Goal: Task Accomplishment & Management: Use online tool/utility

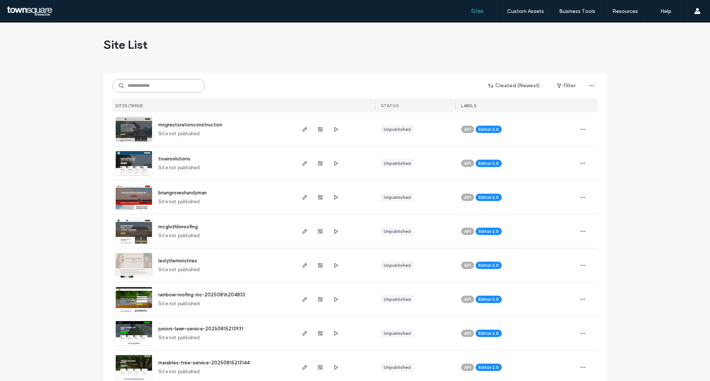
paste input "**********"
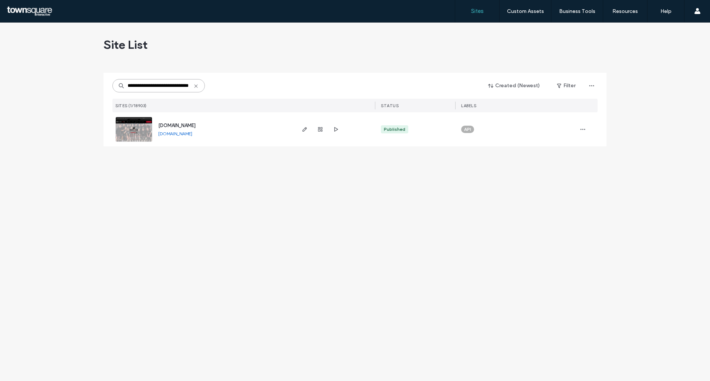
type input "**********"
click at [140, 130] on img at bounding box center [134, 142] width 36 height 50
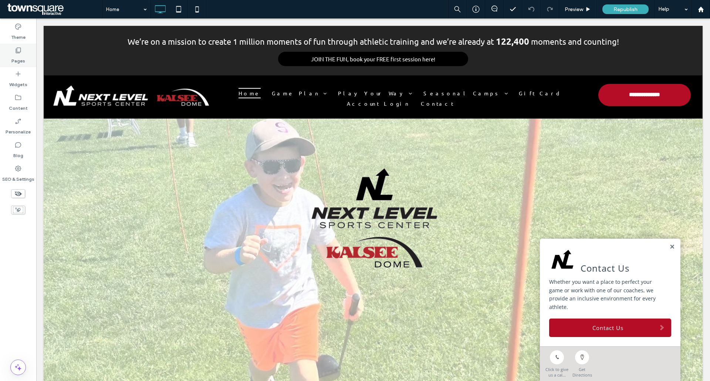
click at [31, 60] on div "Pages" at bounding box center [18, 56] width 36 height 24
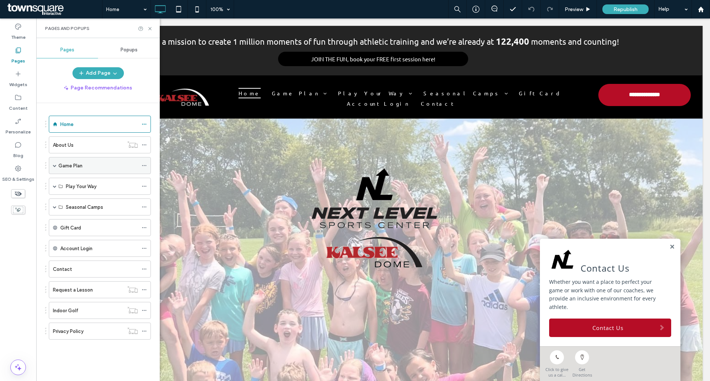
click at [53, 165] on div "Game Plan" at bounding box center [100, 165] width 102 height 17
click at [56, 167] on span at bounding box center [55, 166] width 4 height 4
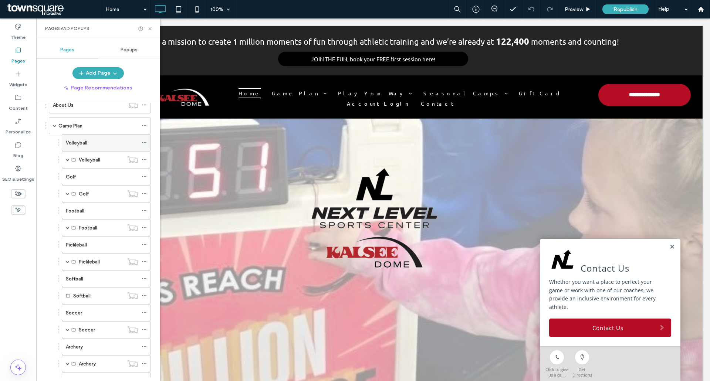
scroll to position [37, 0]
click at [141, 148] on div "Volleyball" at bounding box center [106, 145] width 89 height 17
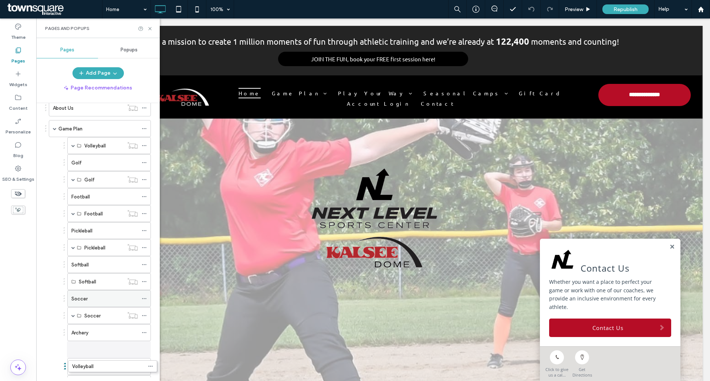
drag, startPoint x: 89, startPoint y: 142, endPoint x: 91, endPoint y: 351, distance: 209.0
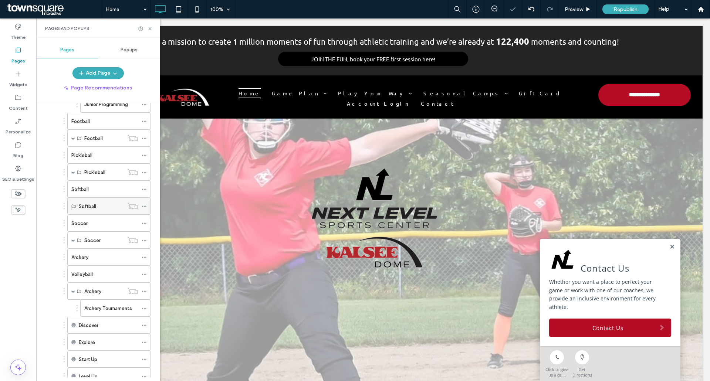
scroll to position [148, 0]
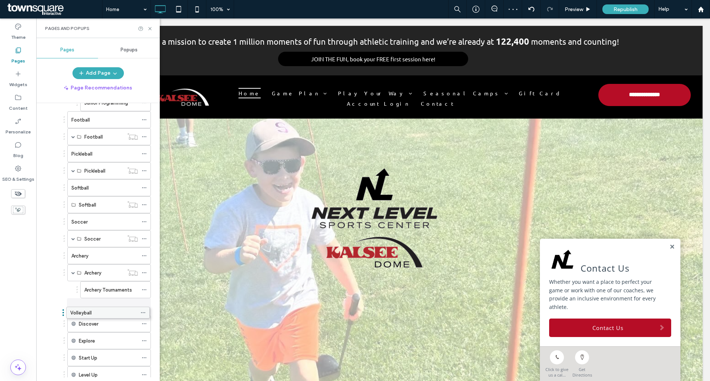
drag, startPoint x: 102, startPoint y: 269, endPoint x: 101, endPoint y: 306, distance: 37.4
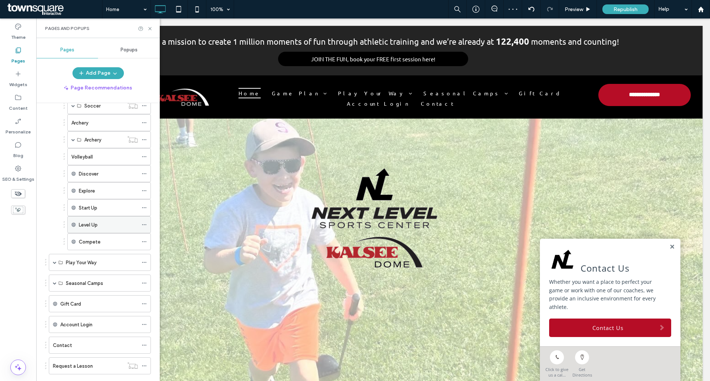
scroll to position [296, 0]
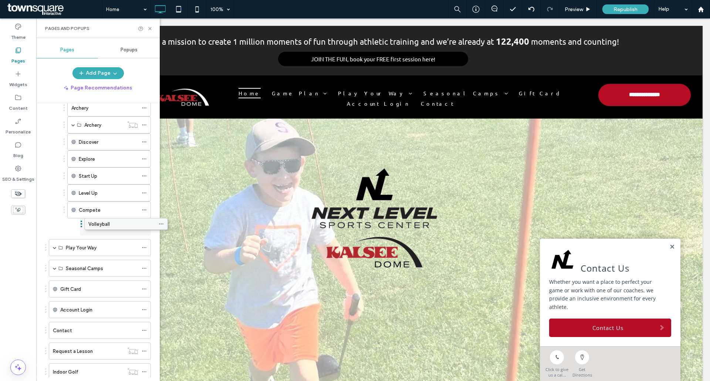
drag, startPoint x: 101, startPoint y: 145, endPoint x: 118, endPoint y: 226, distance: 82.8
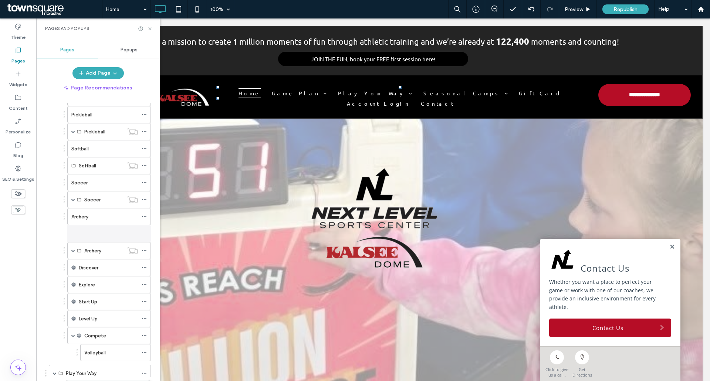
scroll to position [192, 0]
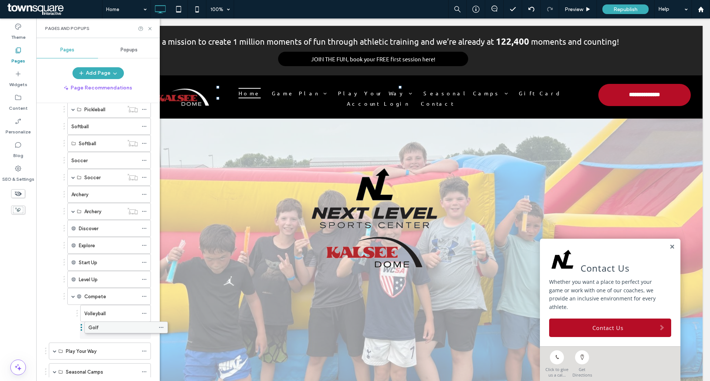
drag, startPoint x: 86, startPoint y: 162, endPoint x: 103, endPoint y: 326, distance: 164.8
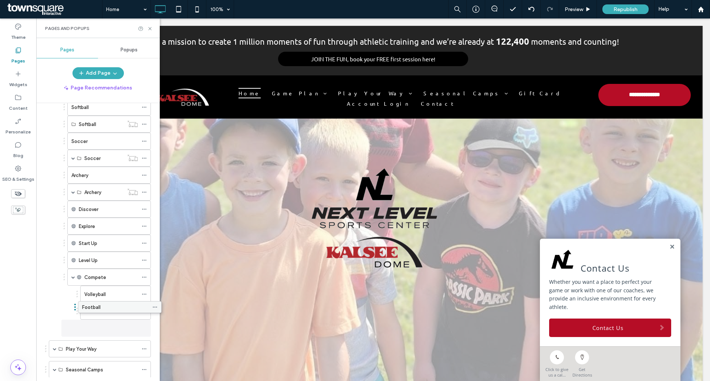
scroll to position [168, 0]
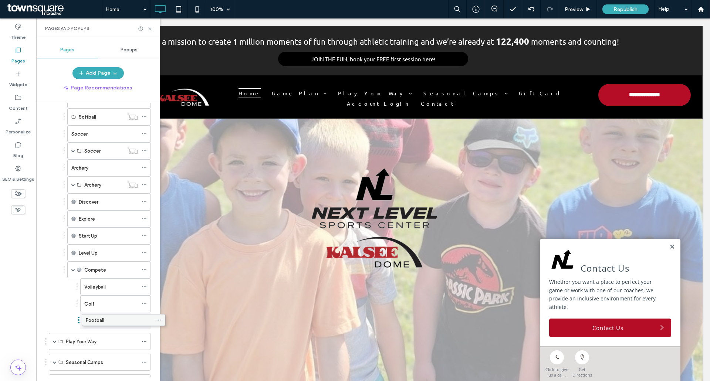
drag, startPoint x: 98, startPoint y: 152, endPoint x: 112, endPoint y: 318, distance: 167.5
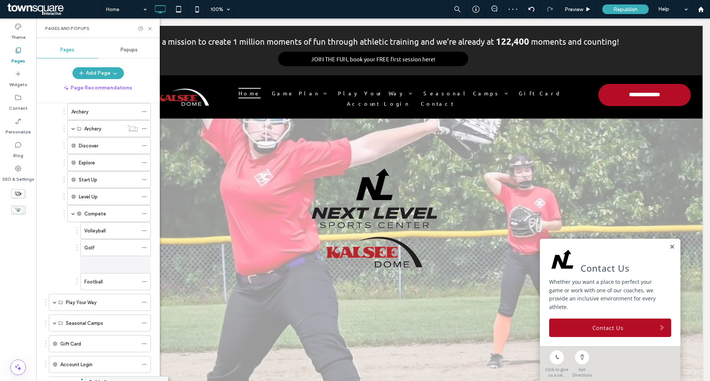
scroll to position [271, 0]
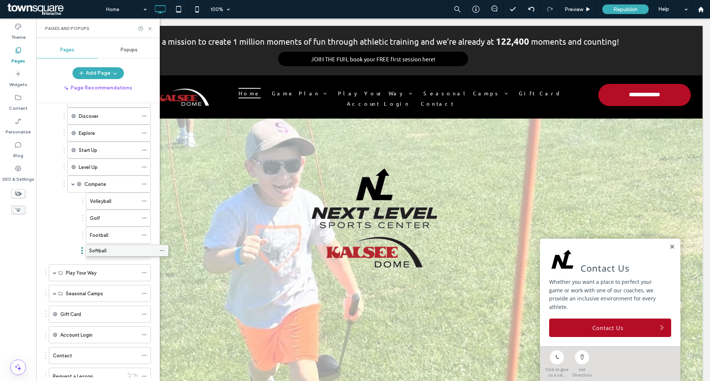
drag, startPoint x: 95, startPoint y: 157, endPoint x: 113, endPoint y: 250, distance: 94.5
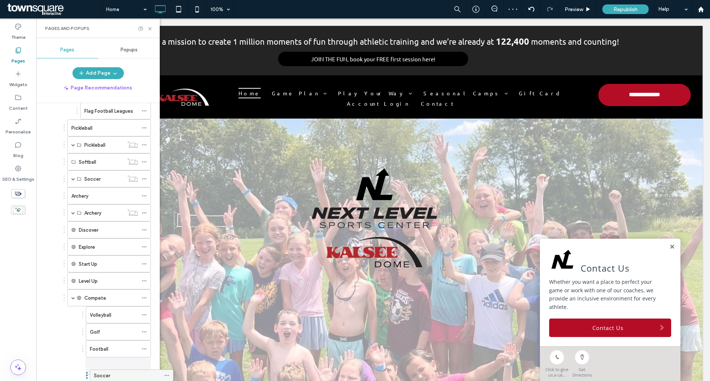
scroll to position [199, 0]
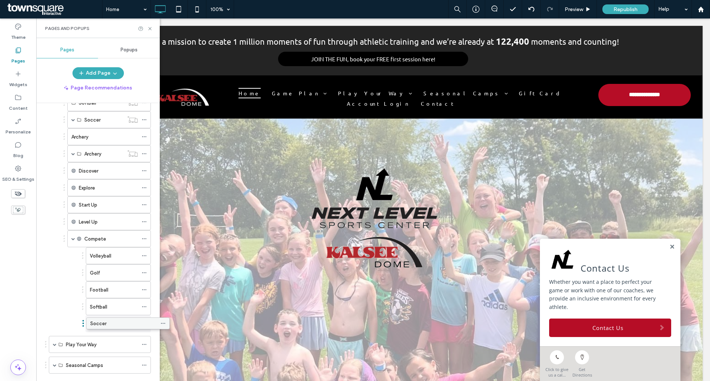
drag, startPoint x: 90, startPoint y: 177, endPoint x: 108, endPoint y: 320, distance: 144.8
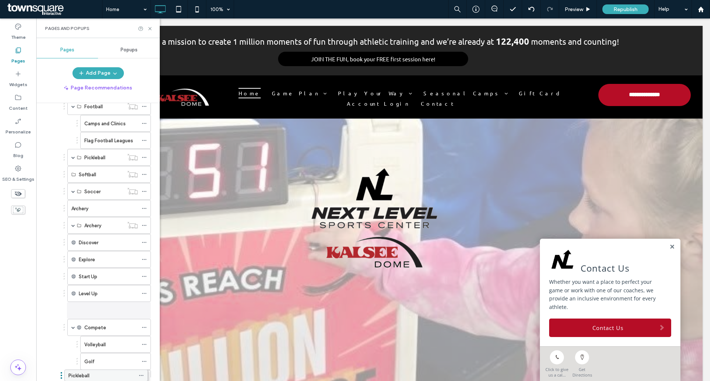
scroll to position [147, 0]
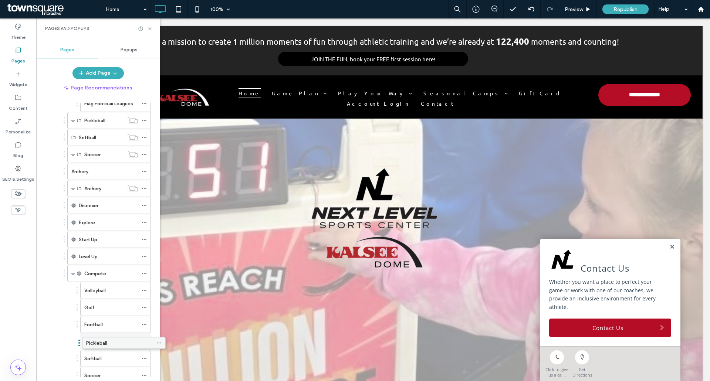
drag, startPoint x: 85, startPoint y: 215, endPoint x: 100, endPoint y: 338, distance: 124.8
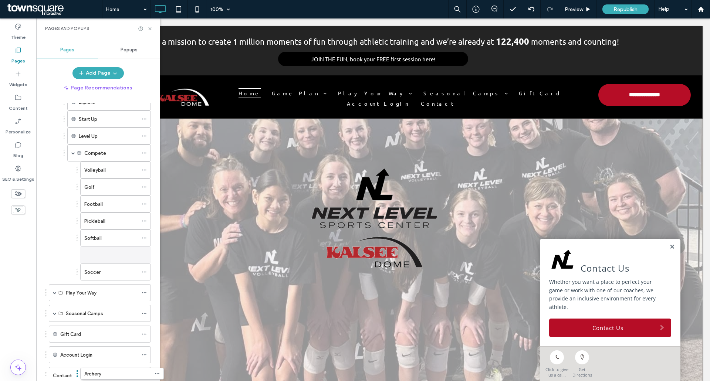
scroll to position [266, 0]
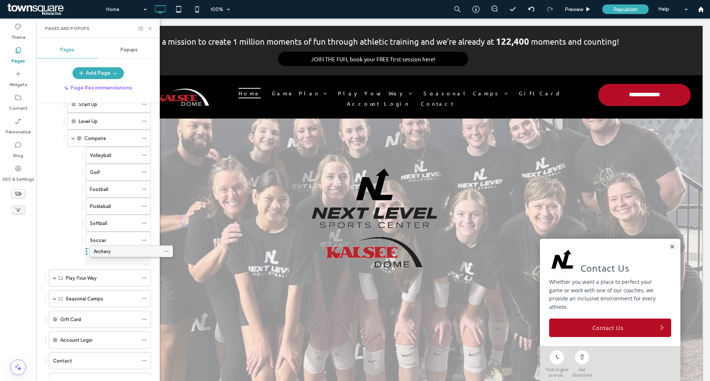
drag, startPoint x: 104, startPoint y: 206, endPoint x: 121, endPoint y: 252, distance: 48.9
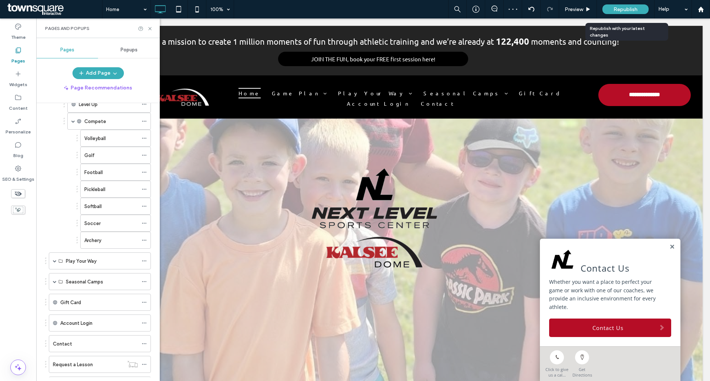
click at [617, 9] on span "Republish" at bounding box center [626, 9] width 24 height 6
